Goal: Transaction & Acquisition: Purchase product/service

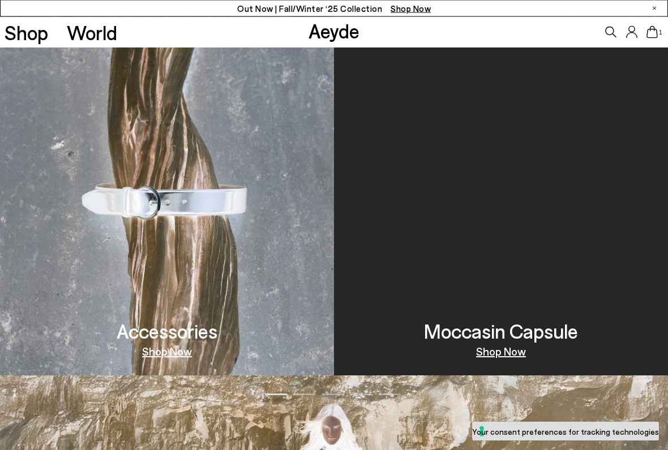
scroll to position [923, 0]
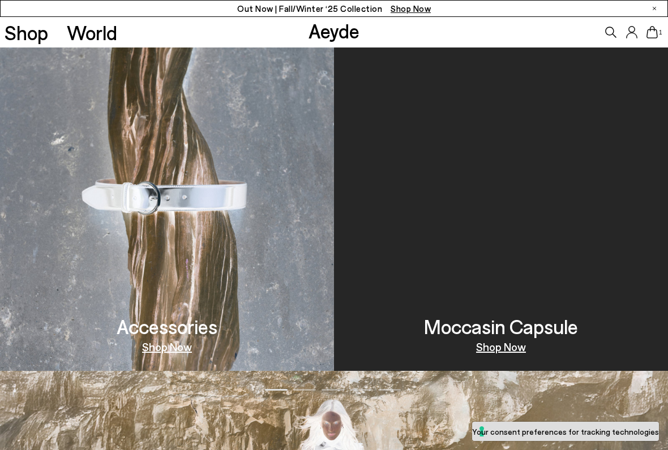
click at [505, 337] on h3 "Moccasin Capsule" at bounding box center [501, 327] width 154 height 20
click at [502, 341] on link "Shop Now" at bounding box center [501, 346] width 50 height 11
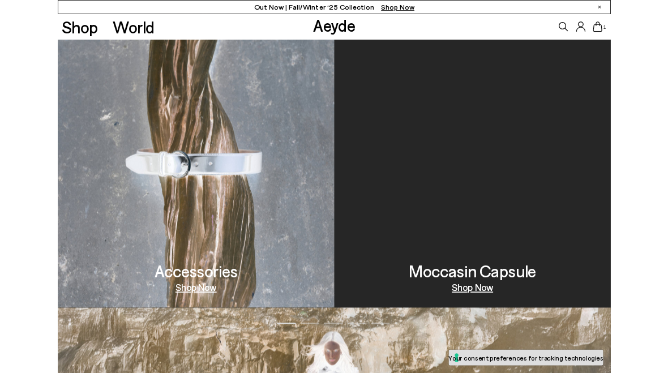
scroll to position [955, 0]
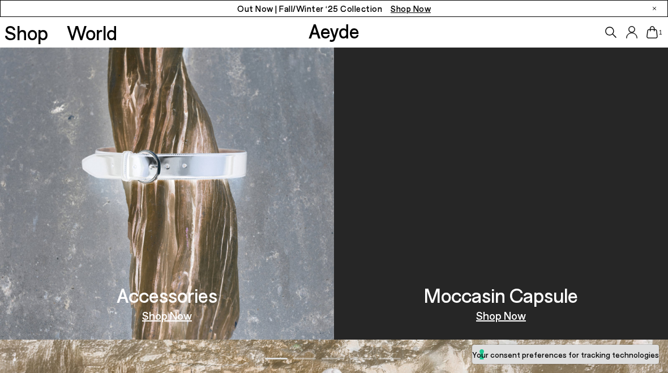
click at [502, 192] on video at bounding box center [501, 162] width 334 height 356
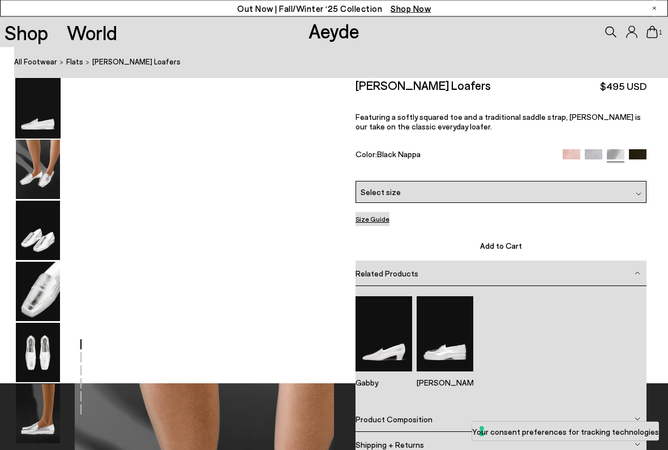
click at [41, 171] on img at bounding box center [38, 169] width 44 height 59
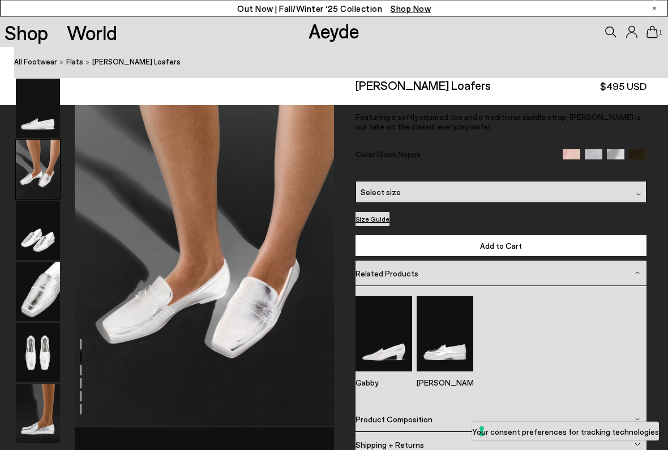
scroll to position [347, 0]
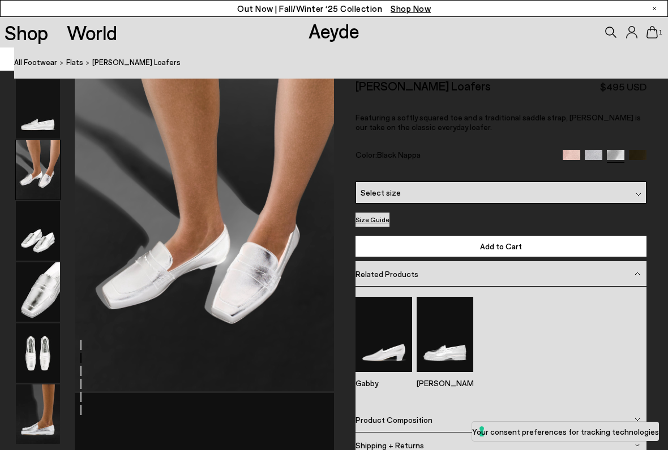
click at [41, 96] on img at bounding box center [38, 108] width 44 height 59
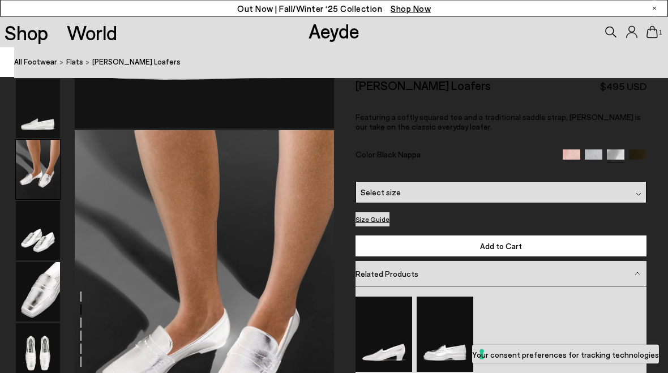
scroll to position [263, 0]
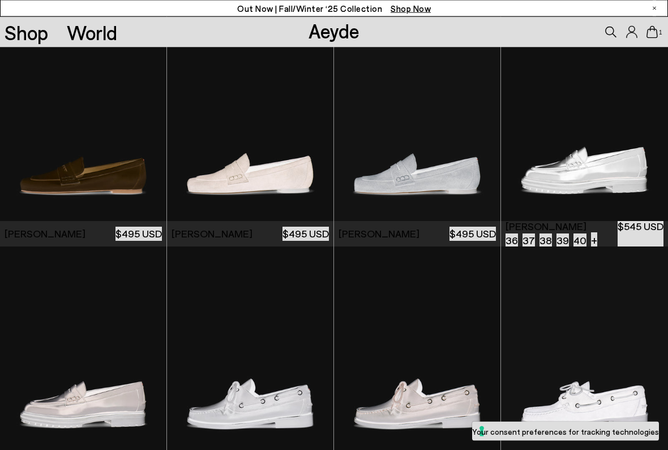
scroll to position [723, 0]
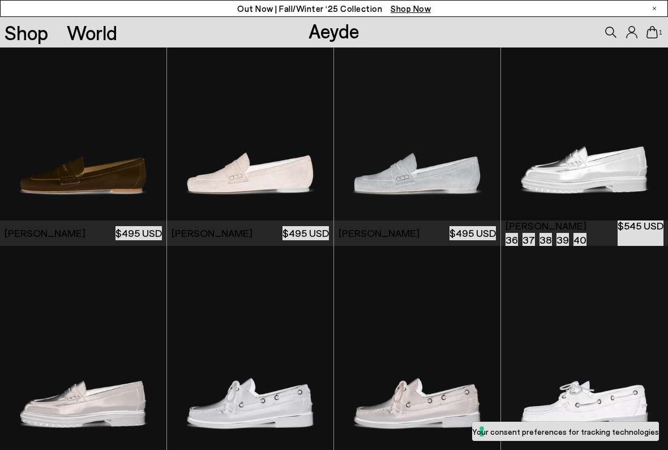
click at [599, 130] on img "1 / 6" at bounding box center [584, 115] width 167 height 209
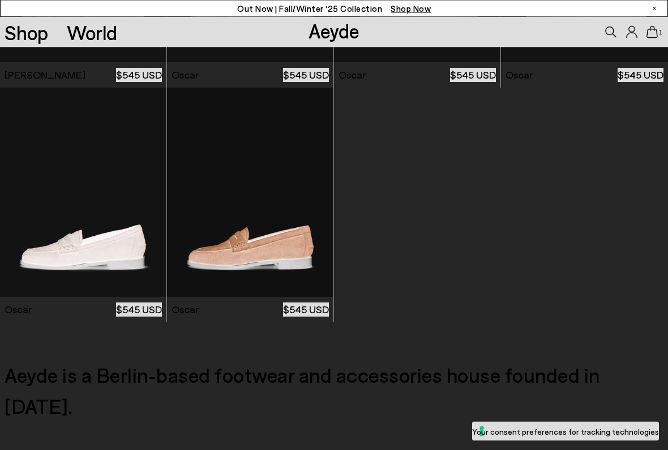
scroll to position [1351, 0]
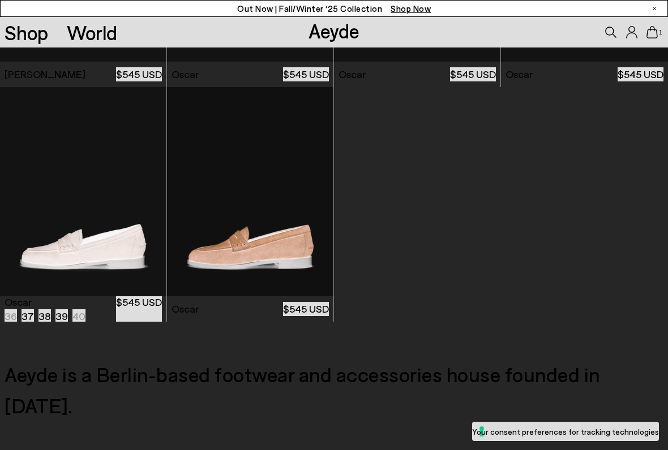
click at [98, 197] on img "1 / 6" at bounding box center [83, 191] width 166 height 209
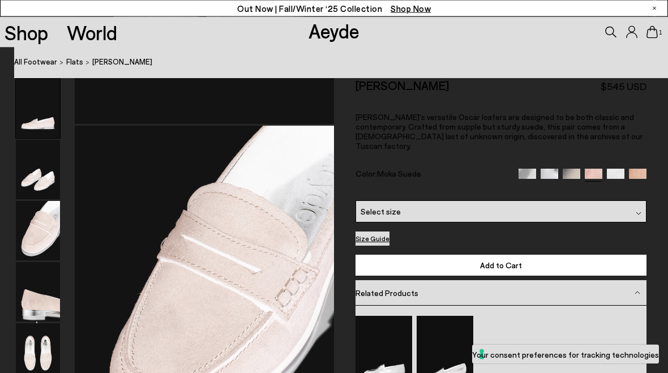
scroll to position [643, 0]
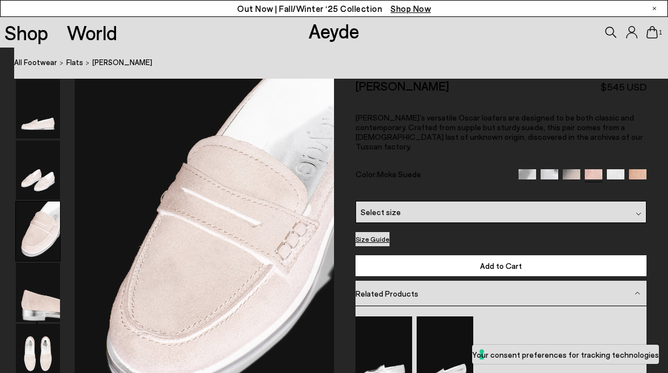
click at [642, 169] on img at bounding box center [638, 178] width 18 height 18
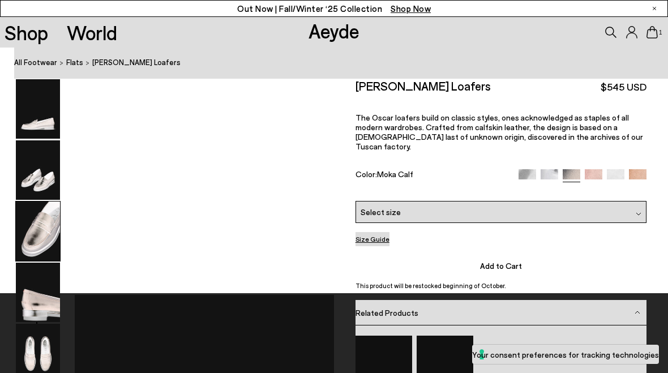
click at [45, 0] on html "Free shipping to United States on all orders Your item is added to cart. View C…" at bounding box center [334, 106] width 668 height 373
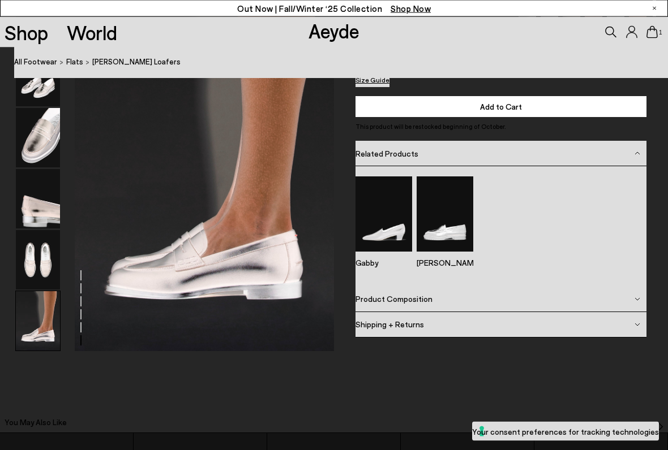
scroll to position [1810, 0]
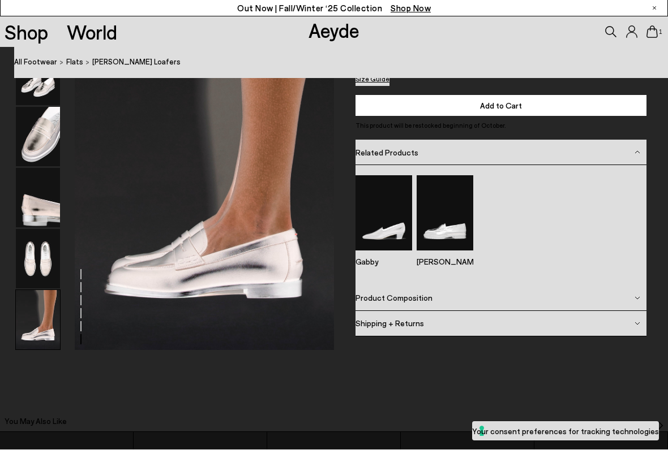
click at [396, 188] on div "Gabby" at bounding box center [383, 226] width 57 height 101
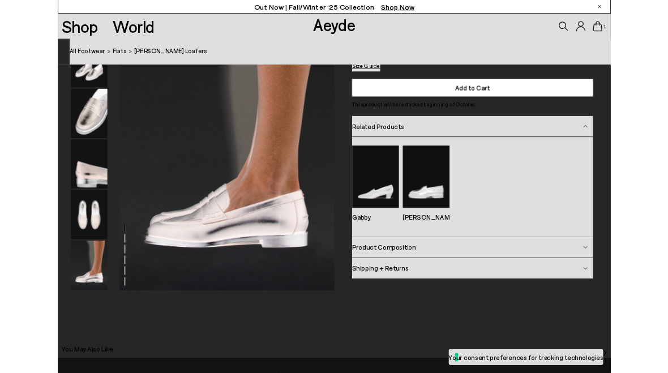
scroll to position [1842, 0]
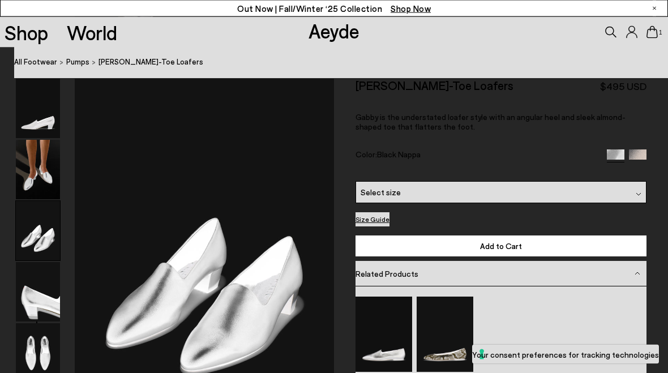
scroll to position [643, 0]
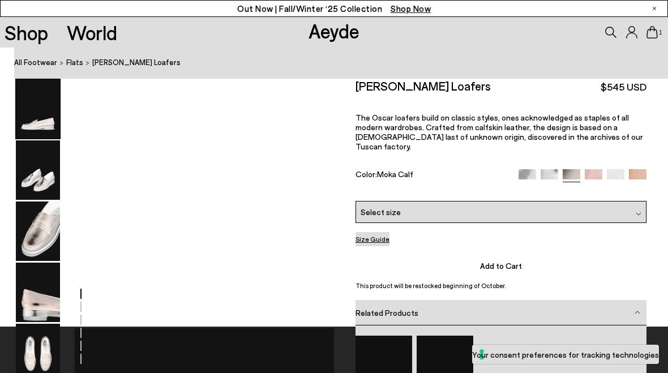
click at [41, 0] on html "Your item is added to cart. View Cart × Out Now | Fall/Winter ‘25 Collection Sh…" at bounding box center [334, 140] width 668 height 373
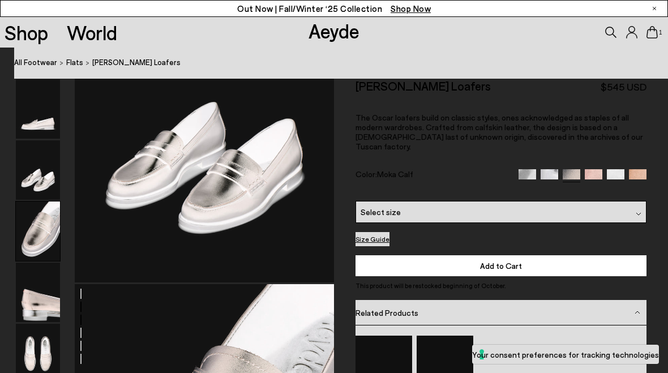
scroll to position [643, 0]
